Goal: Task Accomplishment & Management: Complete application form

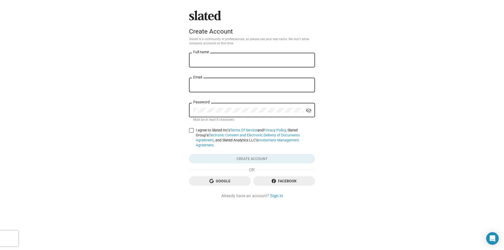
click at [263, 56] on div "Full name" at bounding box center [252, 59] width 118 height 15
type input "[PERSON_NAME]"
click at [221, 84] on input "Email" at bounding box center [252, 85] width 118 height 5
type input "lightandup@gmail.com"
click at [246, 130] on link "Terms Of Service" at bounding box center [243, 130] width 27 height 4
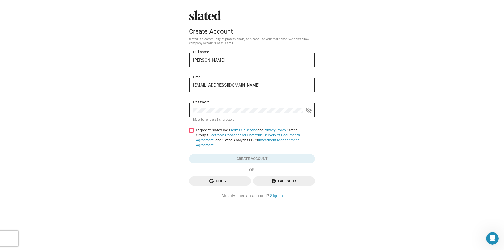
click at [191, 132] on span at bounding box center [191, 130] width 5 height 5
click at [191, 133] on input "I agree to Slated Inc’s Terms Of Service and Privacy Policy , Slated Group’s El…" at bounding box center [191, 133] width 0 height 0
checkbox input "true"
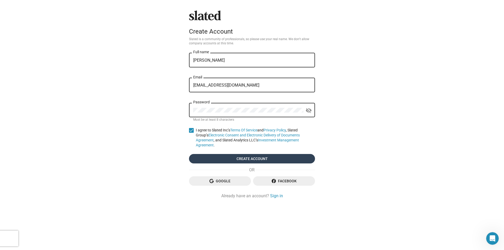
click at [241, 154] on span "Create account" at bounding box center [252, 158] width 118 height 9
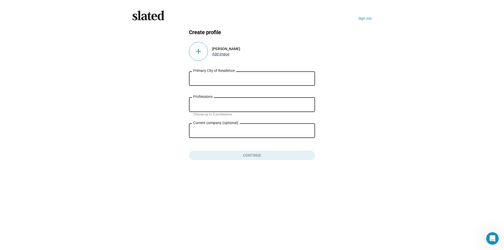
click at [220, 53] on button "Add image" at bounding box center [220, 54] width 17 height 4
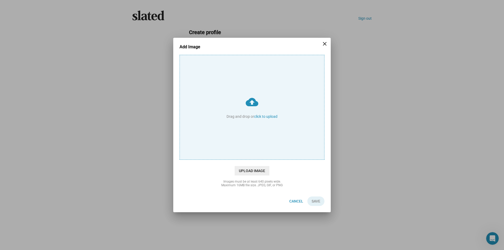
click at [267, 116] on input "cloud_upload Drag and drop or click to upload" at bounding box center [252, 107] width 144 height 104
click at [326, 44] on mat-icon "close" at bounding box center [324, 44] width 6 height 6
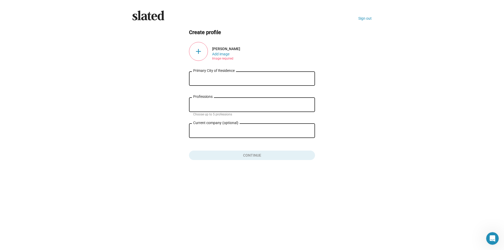
click at [206, 79] on input "Primary City of Residence" at bounding box center [252, 78] width 118 height 5
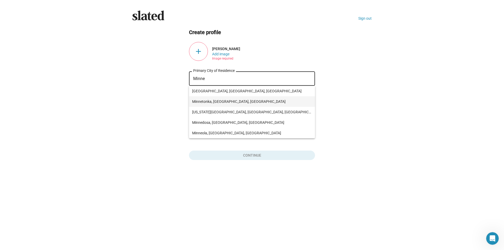
click at [207, 101] on span "Minnetonka, MN, USA" at bounding box center [252, 101] width 120 height 10
type input "Minnetonka, MN, USA"
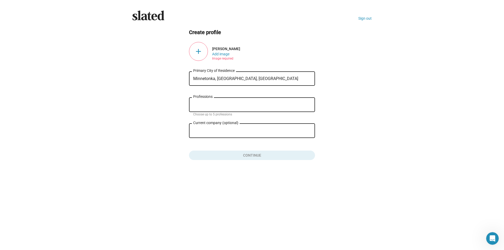
click at [207, 101] on div "Professions" at bounding box center [252, 104] width 118 height 15
type input "S"
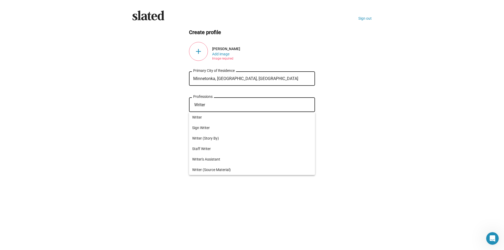
drag, startPoint x: 213, startPoint y: 102, endPoint x: 180, endPoint y: 104, distance: 33.6
click at [180, 104] on ng-component "Create profile add Carl Wergyn Add image Image required Minnetonka, MN, USA Pri…" at bounding box center [251, 94] width 239 height 131
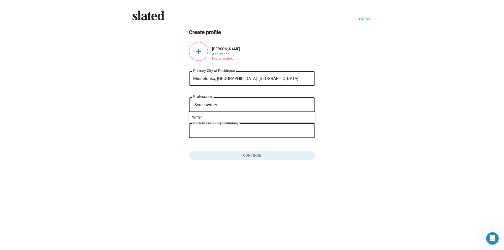
type input "Screenwriter"
click at [393, 103] on div "Slated Sign out Create profile add Carl Wergyn Add image Image required Minneto…" at bounding box center [252, 125] width 504 height 250
click at [199, 49] on div "add" at bounding box center [198, 51] width 19 height 19
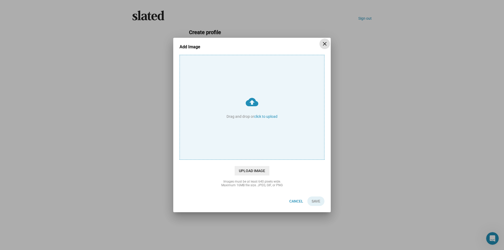
click at [270, 117] on input "cloud_upload Drag and drop or click to upload" at bounding box center [252, 107] width 144 height 104
type input "C:\fakepath\IMG_E4708[1].JPG"
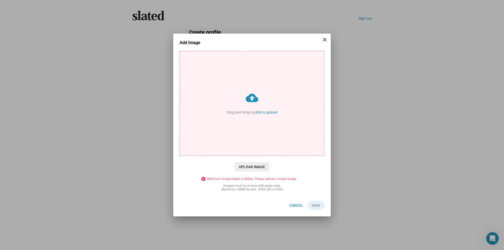
click at [252, 97] on input "cloud_upload Drag and drop or click to upload" at bounding box center [252, 103] width 144 height 104
type input "C:\fakepath\IMG_E4708[1].JPG"
click at [257, 166] on span "Upload Image" at bounding box center [252, 166] width 35 height 9
click at [257, 156] on input "cloud_upload Drag and drop or click to upload" at bounding box center [252, 103] width 144 height 104
type input "C:\fakepath\IMG_E4708[1].JPG"
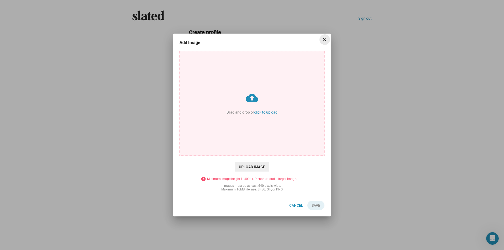
click at [326, 40] on mat-icon "close" at bounding box center [324, 39] width 6 height 6
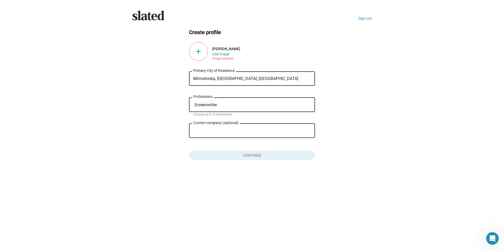
click at [199, 51] on div "add" at bounding box center [198, 51] width 19 height 19
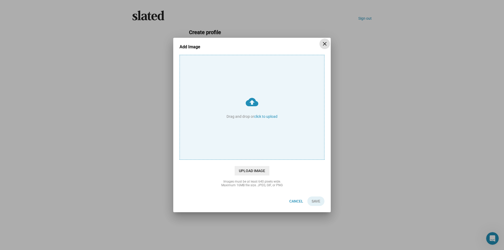
click at [276, 116] on input "cloud_upload Drag and drop or click to upload" at bounding box center [252, 107] width 144 height 104
click at [269, 117] on input "cloud_upload Drag and drop or click to upload" at bounding box center [252, 107] width 144 height 104
type input "C:\fakepath\Carl Portrait.jpg"
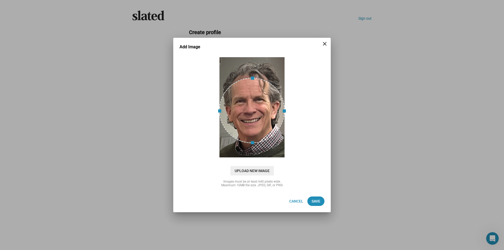
drag, startPoint x: 252, startPoint y: 76, endPoint x: 252, endPoint y: 65, distance: 10.8
click at [252, 65] on div at bounding box center [252, 107] width 66 height 101
drag, startPoint x: 252, startPoint y: 78, endPoint x: 254, endPoint y: 62, distance: 16.3
click at [254, 59] on div at bounding box center [252, 107] width 66 height 101
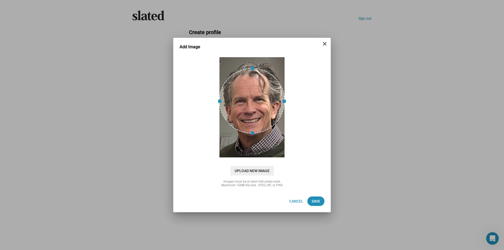
drag, startPoint x: 253, startPoint y: 92, endPoint x: 243, endPoint y: 82, distance: 13.9
click at [243, 82] on div at bounding box center [252, 101] width 66 height 66
click at [314, 200] on span "Save" at bounding box center [316, 201] width 9 height 9
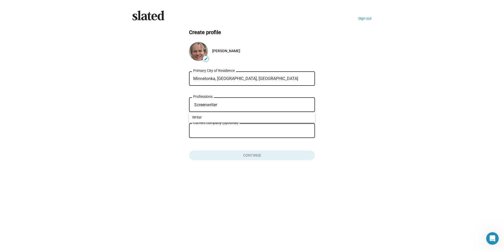
click at [230, 103] on input "Screenwriter" at bounding box center [253, 105] width 118 height 5
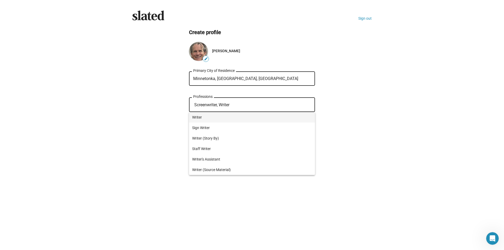
type input "Screenwriter, Writer"
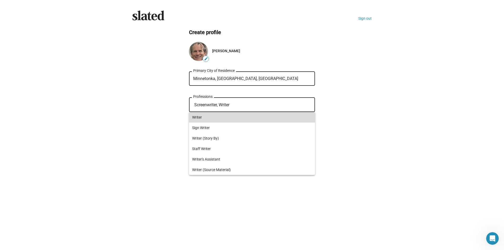
click at [196, 115] on span "Writer" at bounding box center [252, 117] width 120 height 10
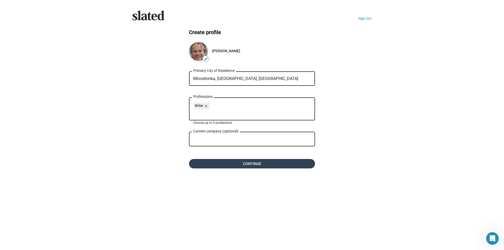
click at [254, 162] on span "Continue" at bounding box center [252, 163] width 118 height 9
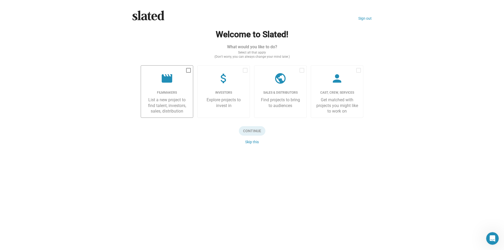
click at [189, 71] on span at bounding box center [188, 70] width 5 height 5
click at [188, 73] on input "checkbox" at bounding box center [188, 73] width 0 height 0
checkbox input "true"
click at [260, 129] on span "Continue" at bounding box center [252, 130] width 27 height 9
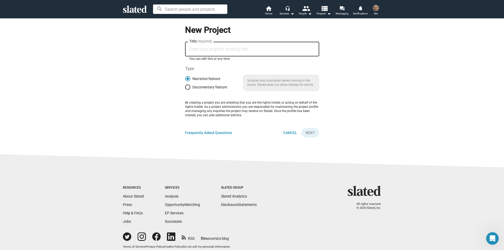
click at [239, 49] on input "Title (required)" at bounding box center [252, 49] width 126 height 5
type input "Jesus of Nebraska"
click at [308, 135] on span "Next" at bounding box center [309, 132] width 9 height 9
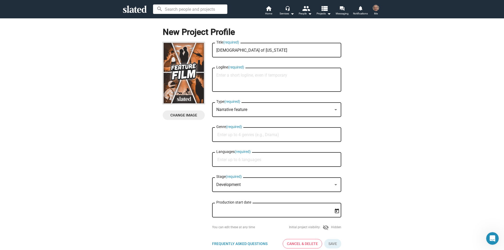
click at [334, 108] on div at bounding box center [335, 110] width 5 height 4
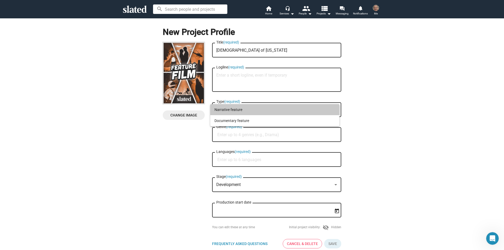
click at [335, 107] on span "Narrative feature" at bounding box center [274, 109] width 121 height 11
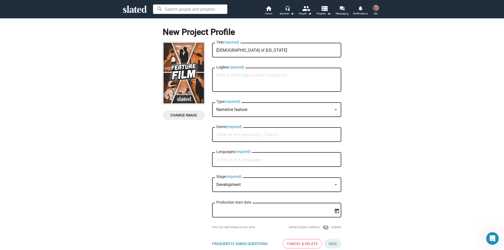
click at [247, 133] on input "Genre (required)" at bounding box center [277, 135] width 121 height 5
type input "Dramedy / Biopic"
type input "English"
click at [221, 170] on span "English" at bounding box center [274, 172] width 123 height 10
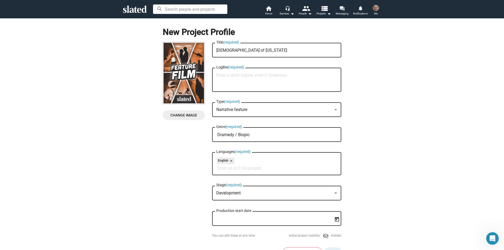
click at [214, 73] on div "Logline (required)" at bounding box center [276, 79] width 129 height 25
type textarea "If the Son of God was born in a semi, not a stable; raised in Nebraska, not Naz…"
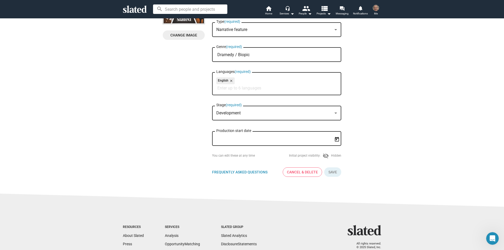
scroll to position [79, 0]
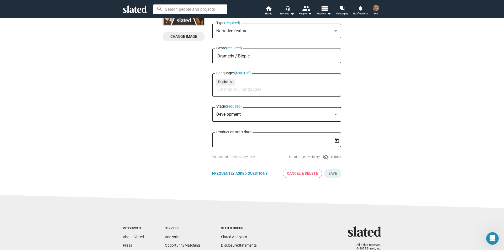
click at [335, 141] on icon "Open calendar" at bounding box center [337, 140] width 4 height 5
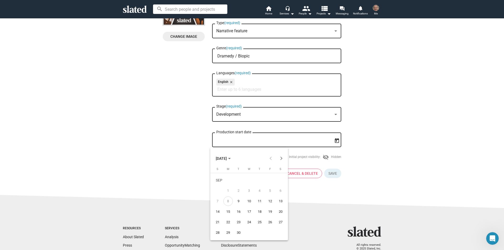
click at [390, 123] on div at bounding box center [252, 125] width 504 height 250
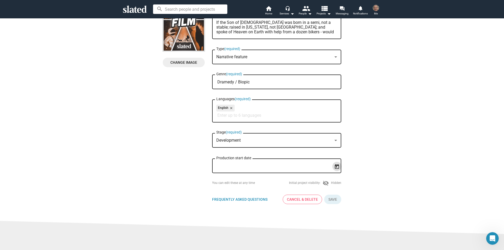
scroll to position [52, 0]
drag, startPoint x: 251, startPoint y: 81, endPoint x: 233, endPoint y: 85, distance: 19.0
click at [233, 85] on input "Dramedy / Biopic" at bounding box center [277, 82] width 121 height 5
drag, startPoint x: 238, startPoint y: 83, endPoint x: 204, endPoint y: 83, distance: 33.6
click at [204, 83] on div "Change Image Change Image Jesus of Nebraska Title (required) If the Son of God …" at bounding box center [252, 99] width 178 height 219
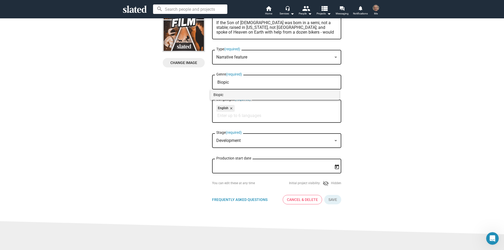
type input "Biopic"
click at [219, 92] on span "Biopic" at bounding box center [274, 94] width 123 height 10
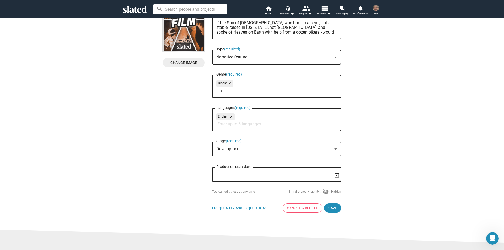
type input "h"
click at [328, 209] on span "Save" at bounding box center [332, 207] width 9 height 9
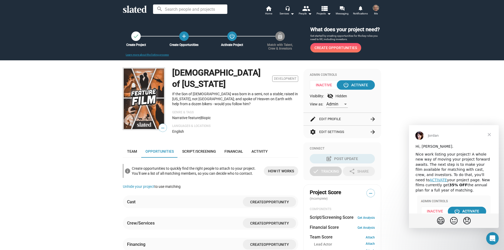
click at [376, 13] on span "Me" at bounding box center [376, 13] width 4 height 6
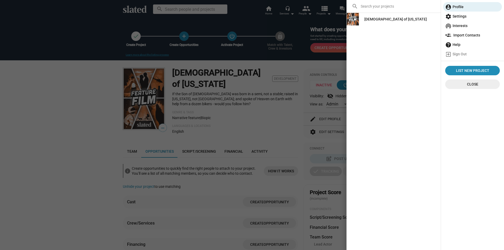
click at [476, 85] on span "Close" at bounding box center [472, 84] width 46 height 9
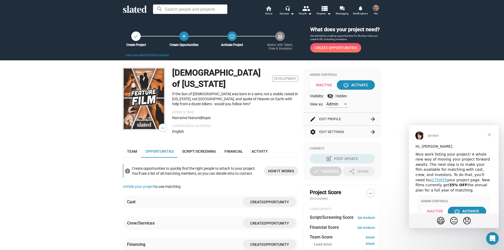
click at [268, 9] on mat-icon "home" at bounding box center [268, 8] width 6 height 6
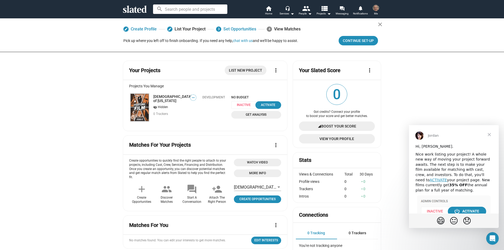
click at [488, 135] on span "Close" at bounding box center [489, 134] width 19 height 19
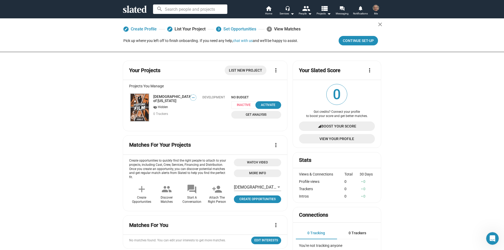
click at [376, 9] on img at bounding box center [376, 8] width 6 height 6
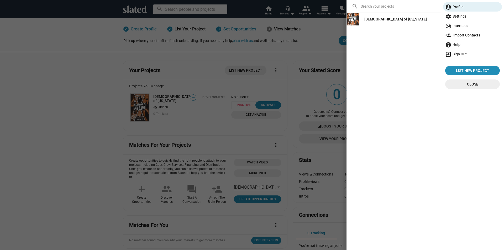
click at [463, 54] on span "exit_to_app Sign Out" at bounding box center [472, 53] width 55 height 9
